Goal: Task Accomplishment & Management: Manage account settings

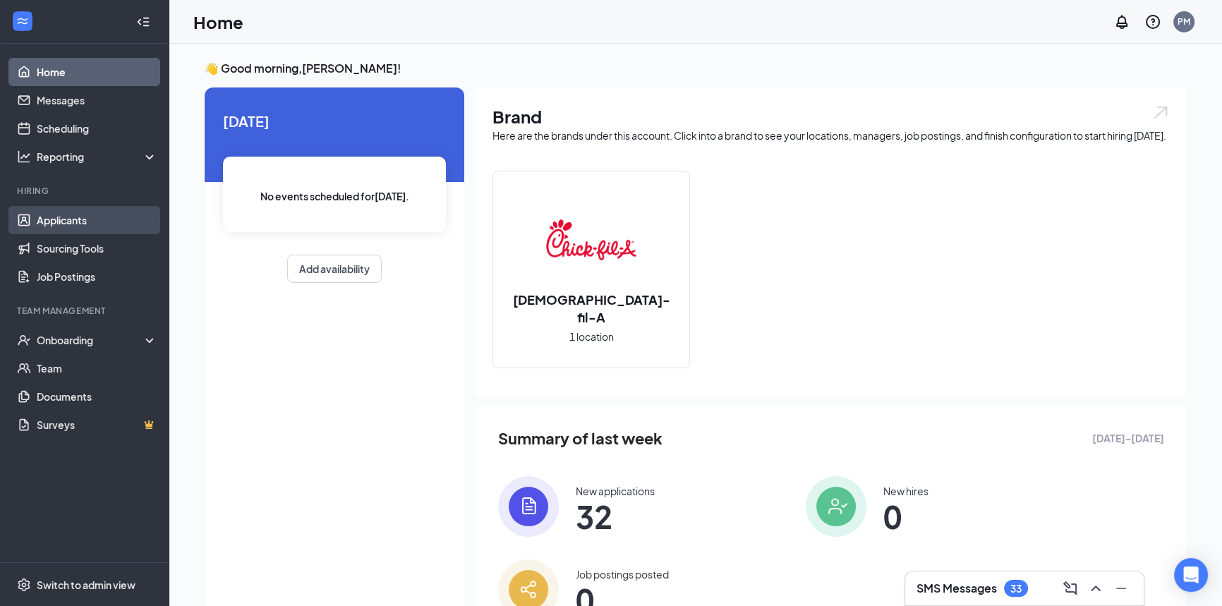
click at [89, 219] on link "Applicants" at bounding box center [97, 220] width 121 height 28
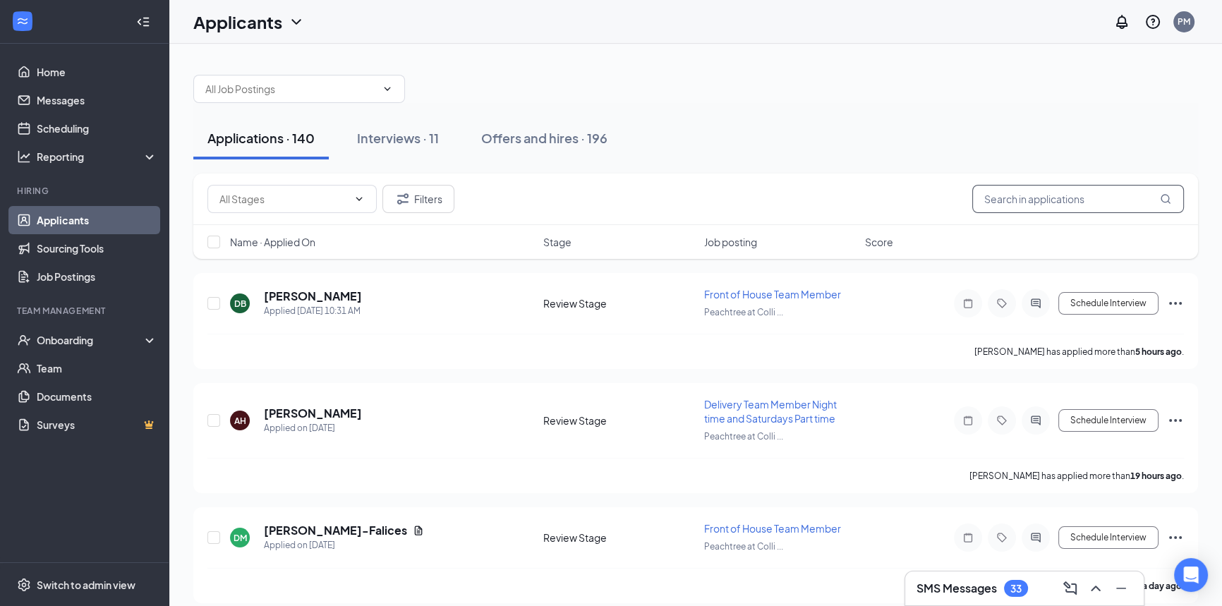
click at [1056, 205] on input "text" at bounding box center [1078, 199] width 212 height 28
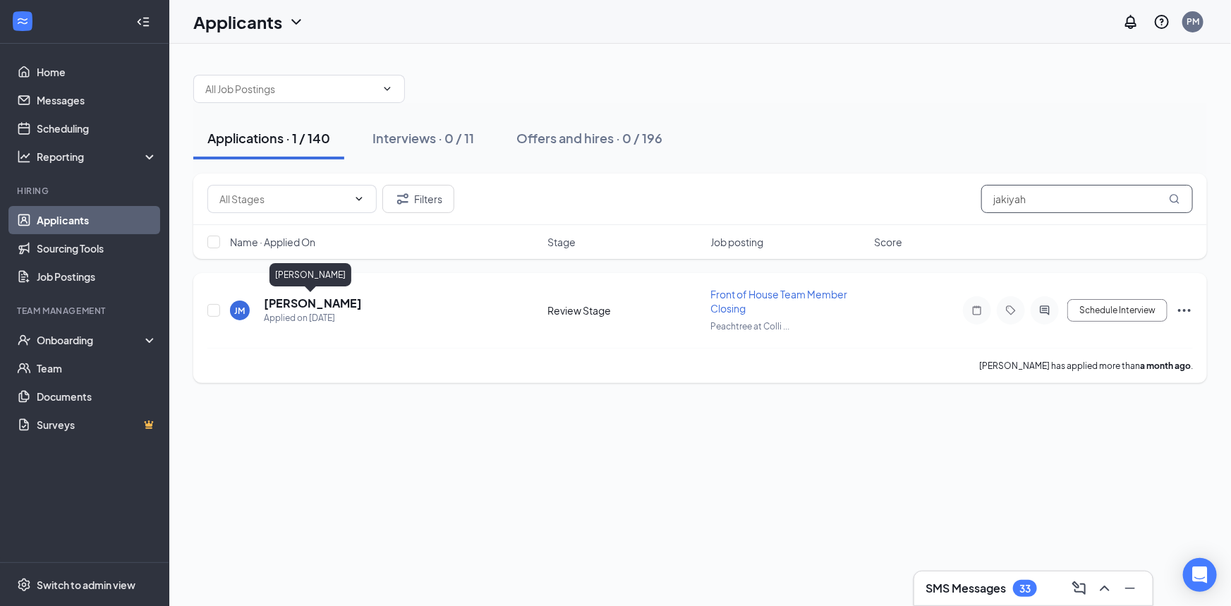
type input "jakiyah"
click at [331, 303] on h5 "[PERSON_NAME]" at bounding box center [313, 304] width 98 height 16
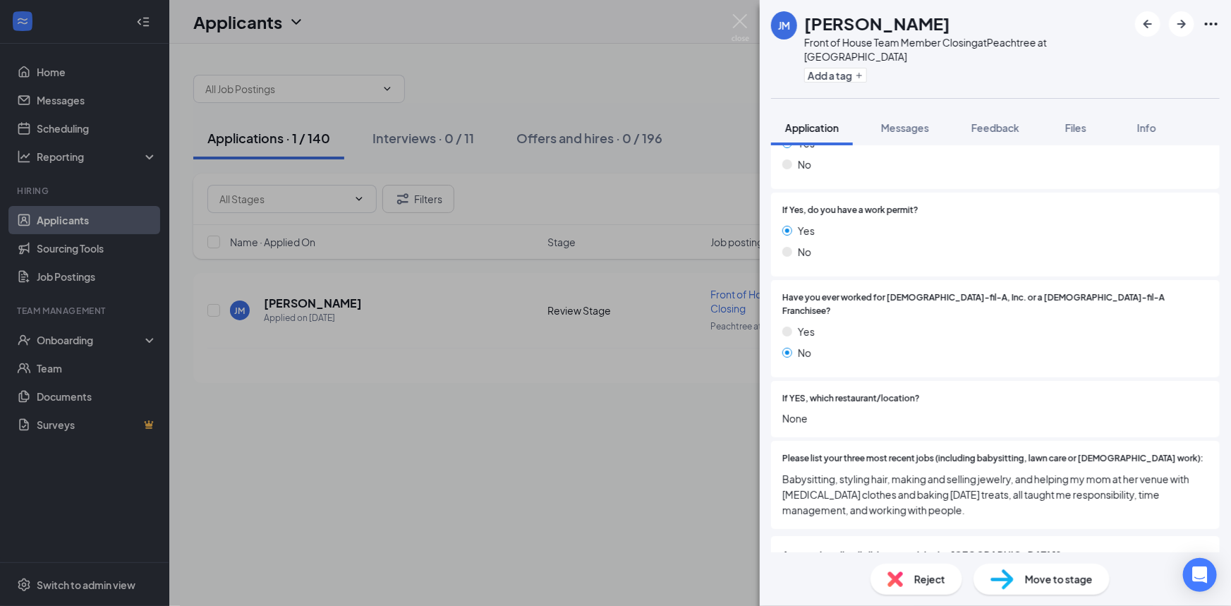
scroll to position [256, 0]
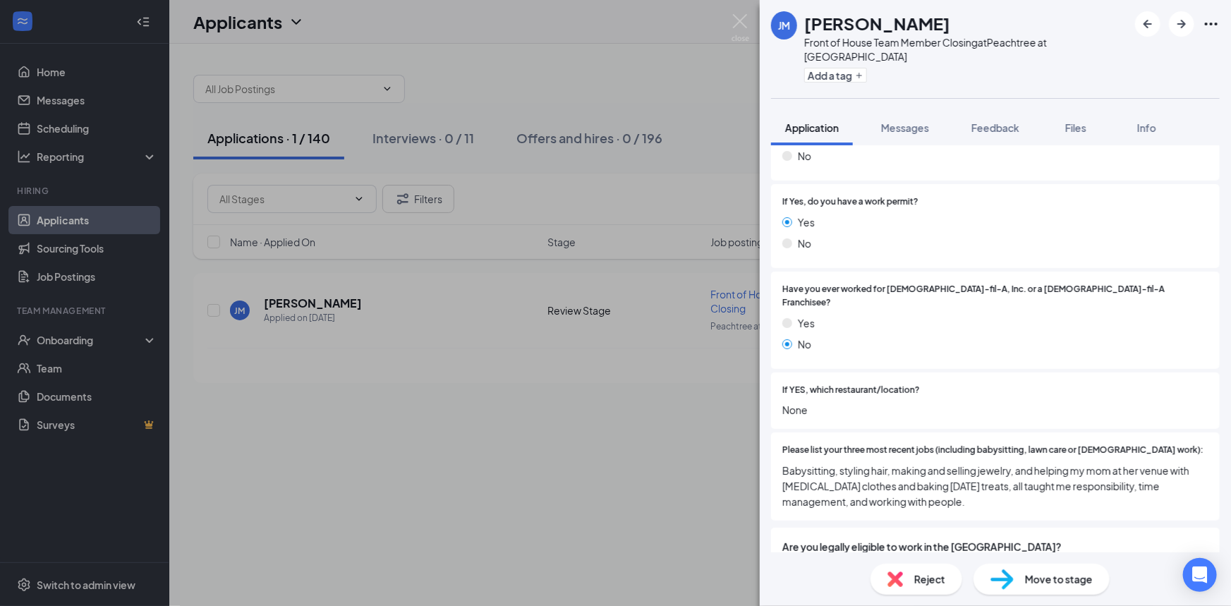
click at [378, 411] on div "[PERSON_NAME] Front of House Team Member Closing at Peachtree at [PERSON_NAME] …" at bounding box center [615, 303] width 1231 height 606
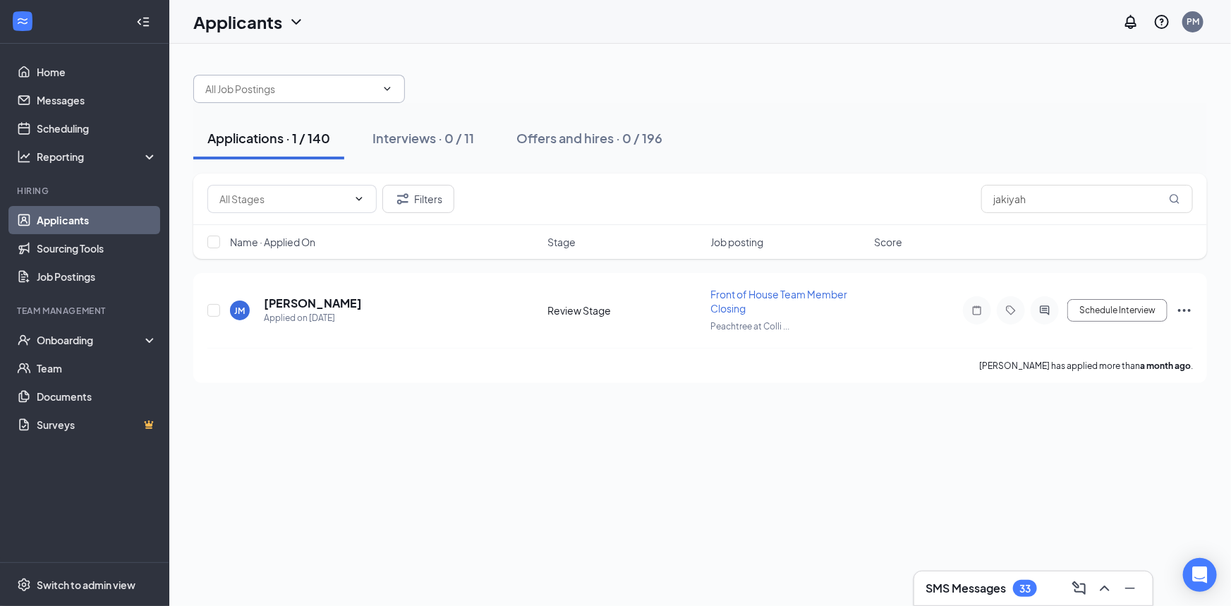
click at [379, 87] on span at bounding box center [386, 88] width 14 height 11
click at [389, 87] on icon "ChevronDown" at bounding box center [388, 89] width 6 height 4
drag, startPoint x: 780, startPoint y: 552, endPoint x: 772, endPoint y: 543, distance: 12.5
click at [780, 550] on div "Applications · 1 / 140 Interviews · 0 / 11 Offers and hires · 0 / 196 Filters […" at bounding box center [700, 325] width 1062 height 562
click at [329, 194] on input "text" at bounding box center [283, 199] width 128 height 16
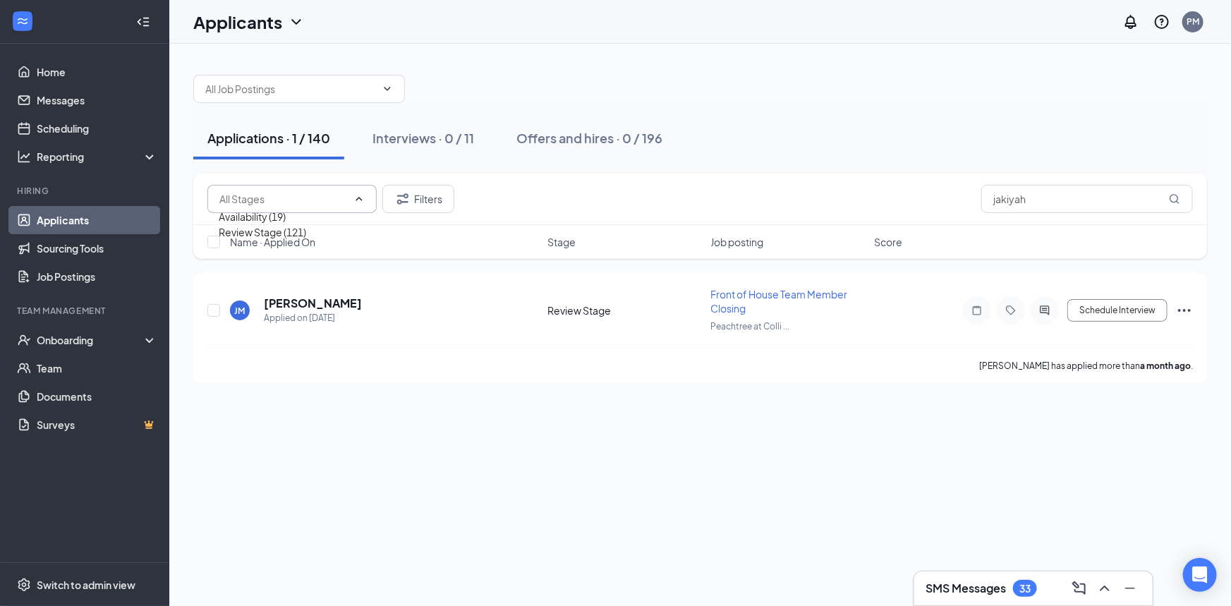
click at [430, 159] on div "Applications · 1 / 140 Interviews · 0 / 11 Offers and hires · 0 / 196" at bounding box center [700, 138] width 1014 height 71
click at [421, 193] on button "Filters" at bounding box center [418, 199] width 72 height 28
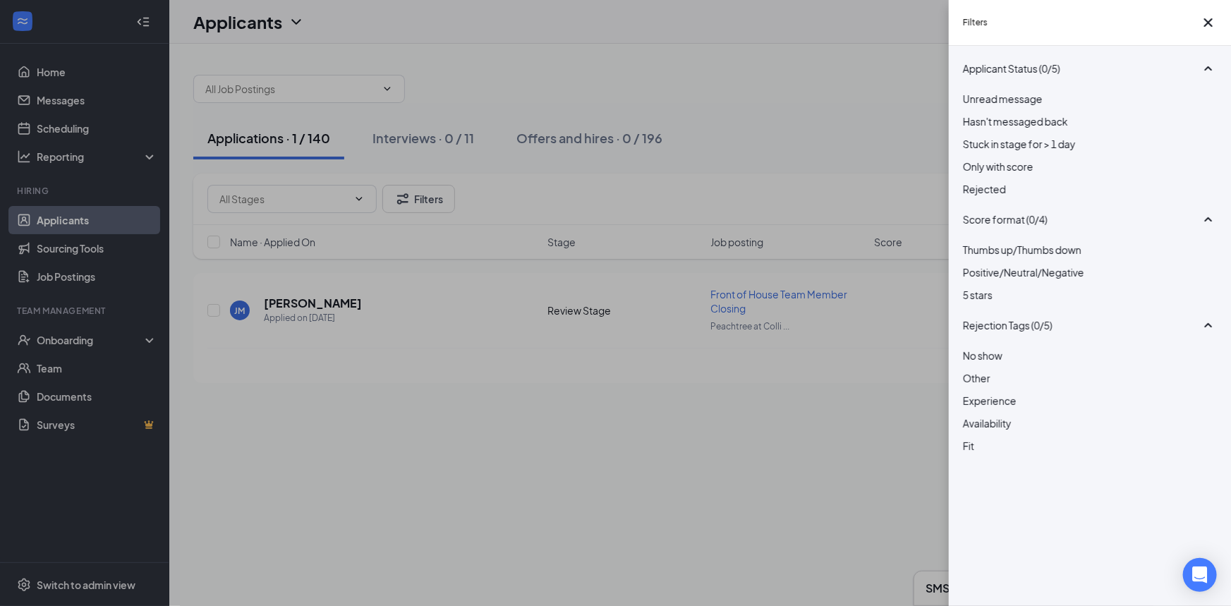
click at [970, 181] on div at bounding box center [1090, 181] width 254 height 0
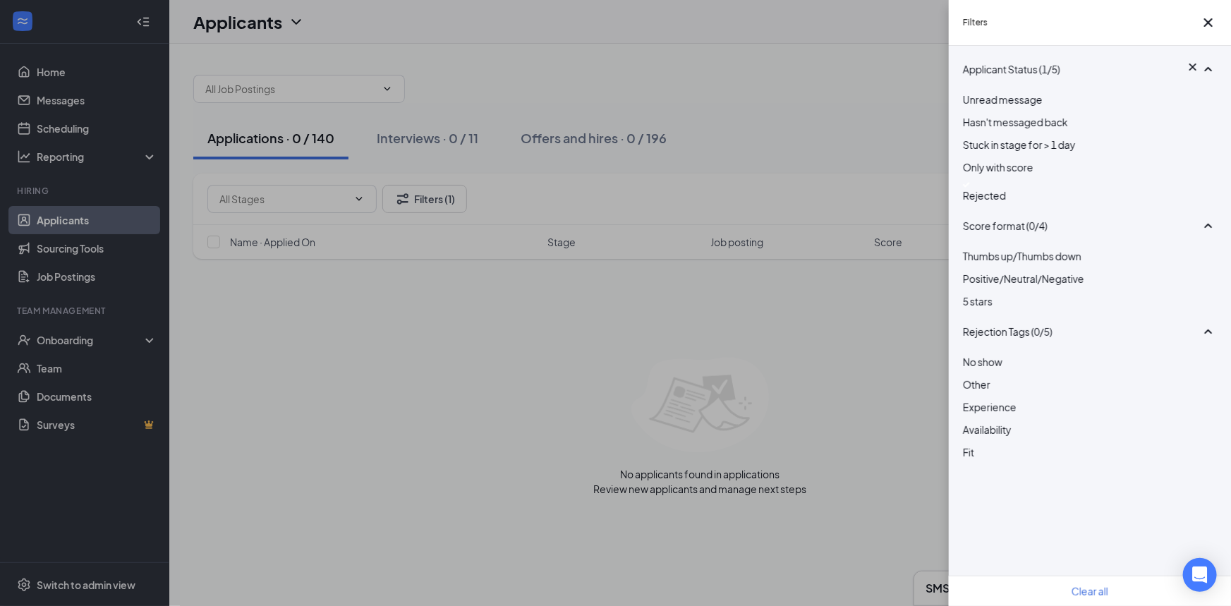
click at [818, 447] on div "Filters Applicant Status (1/5) Unread message Hasn't messaged back Stuck in sta…" at bounding box center [615, 303] width 1231 height 606
click at [1213, 24] on button "button" at bounding box center [1208, 22] width 17 height 17
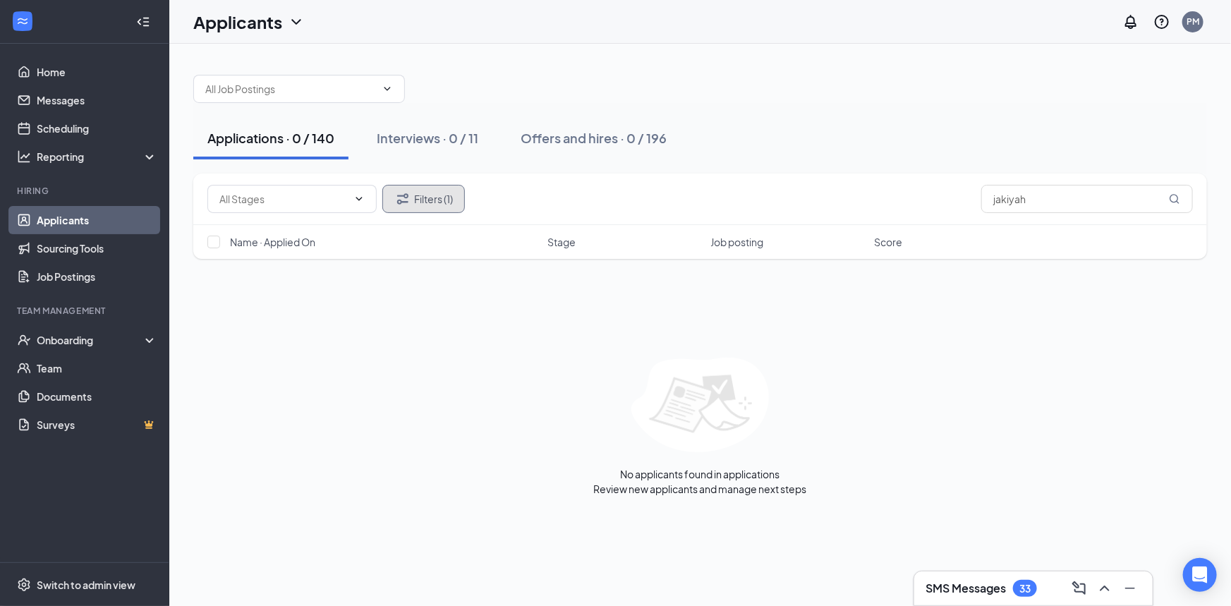
click at [419, 198] on button "Filters (1)" at bounding box center [423, 199] width 83 height 28
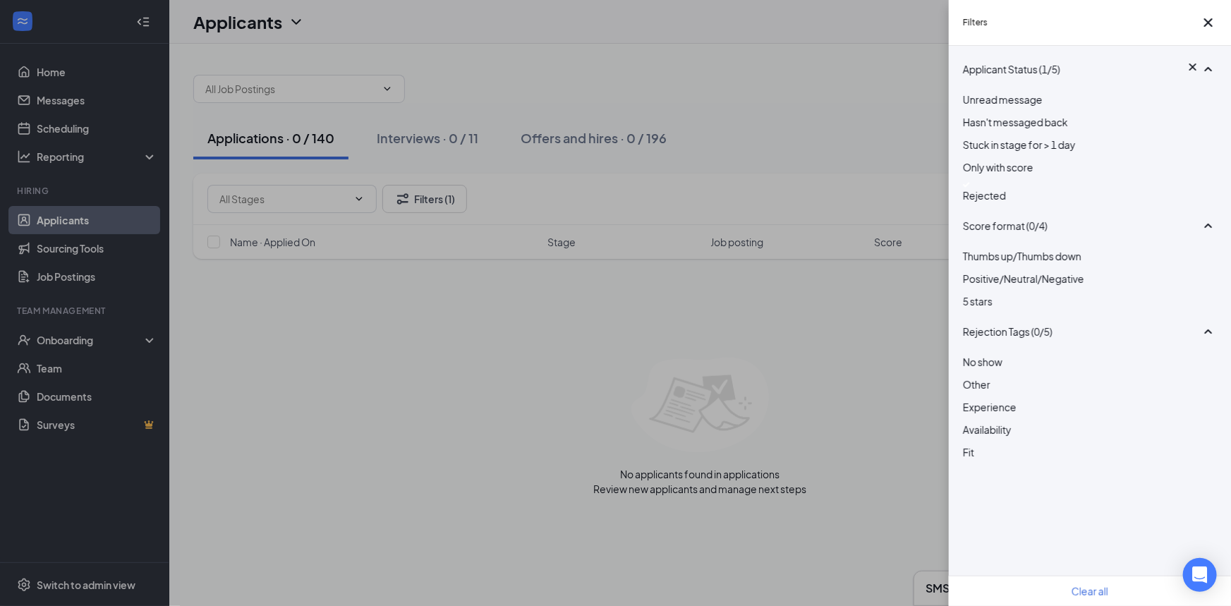
click at [970, 188] on img at bounding box center [966, 185] width 7 height 6
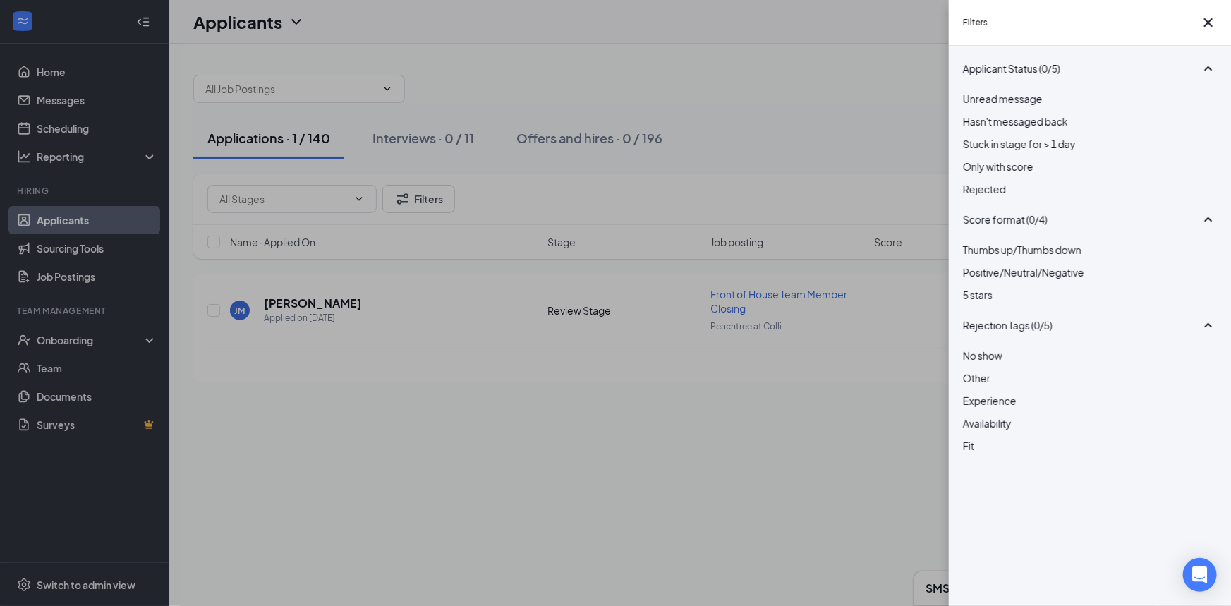
drag, startPoint x: 653, startPoint y: 534, endPoint x: 627, endPoint y: 501, distance: 41.8
click at [654, 534] on div "Filters Applicant Status (0/5) Unread message Hasn't messaged back Stuck in sta…" at bounding box center [615, 303] width 1231 height 606
click at [1205, 23] on icon "Cross" at bounding box center [1208, 22] width 17 height 17
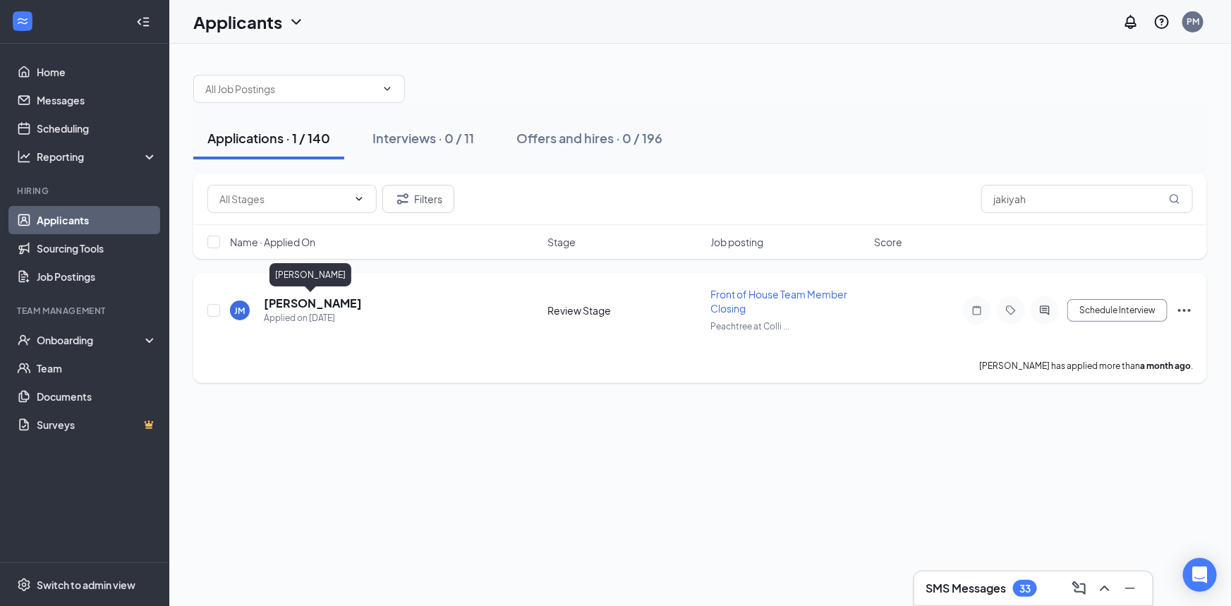
click at [319, 301] on h5 "[PERSON_NAME]" at bounding box center [313, 304] width 98 height 16
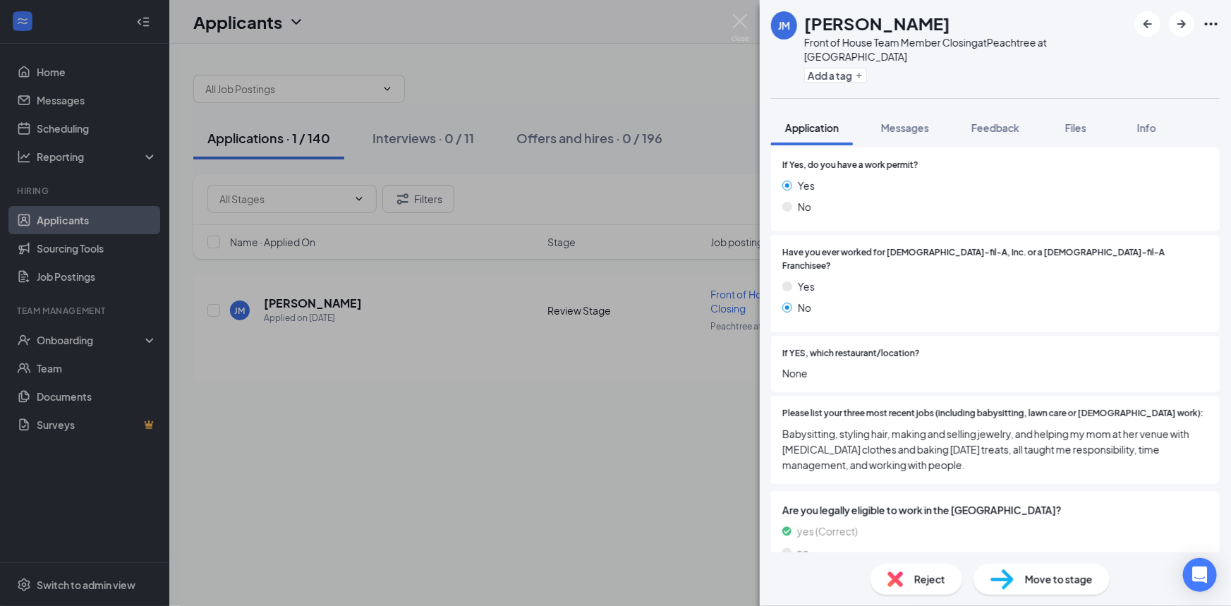
scroll to position [56, 0]
